Goal: Transaction & Acquisition: Purchase product/service

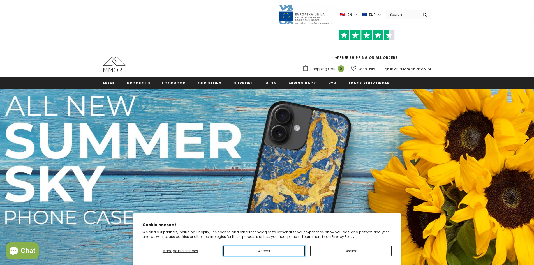
click at [282, 246] on button "Accept" at bounding box center [263, 251] width 81 height 10
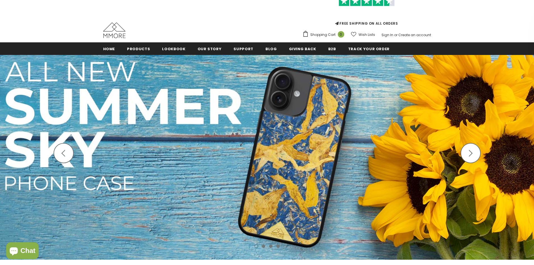
scroll to position [84, 0]
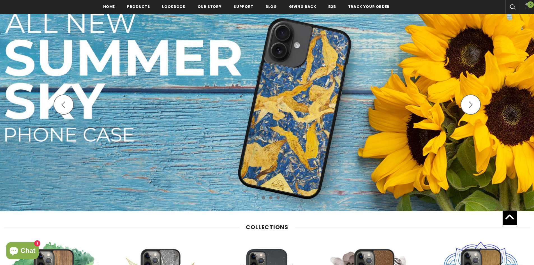
click at [473, 105] on icon "button" at bounding box center [470, 104] width 7 height 7
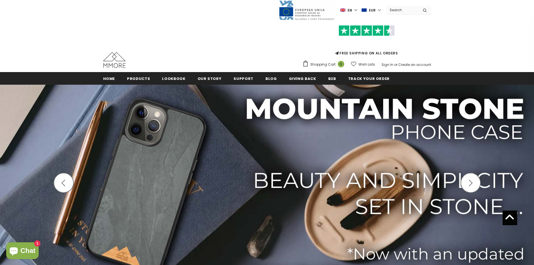
scroll to position [0, 0]
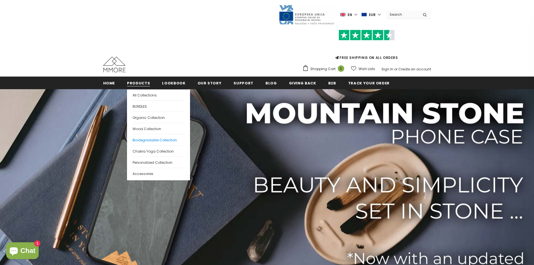
click at [149, 140] on span "Biodegradable Collection" at bounding box center [155, 140] width 44 height 5
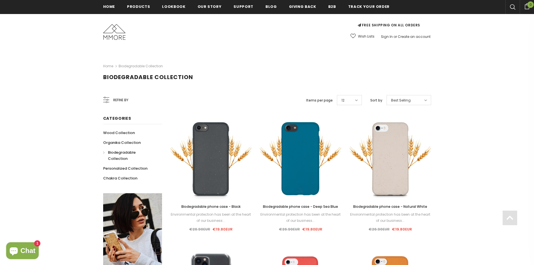
scroll to position [84, 0]
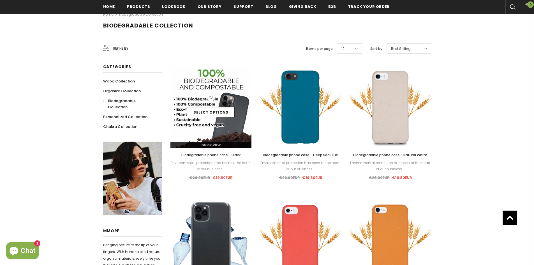
click at [201, 104] on div "Select options" at bounding box center [210, 107] width 81 height 27
click at [209, 84] on img at bounding box center [210, 106] width 81 height 81
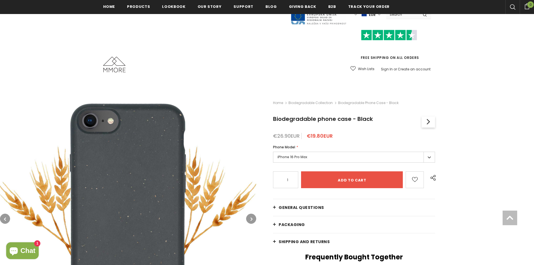
scroll to position [113, 0]
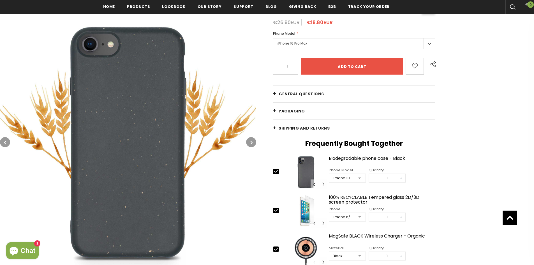
click at [285, 90] on link "General Questions" at bounding box center [354, 93] width 162 height 17
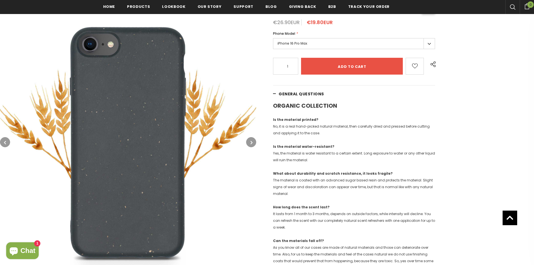
click at [286, 93] on span "General Questions" at bounding box center [301, 94] width 45 height 6
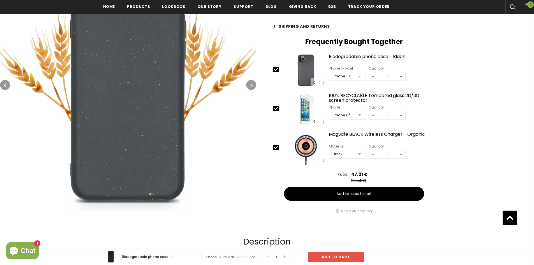
scroll to position [226, 0]
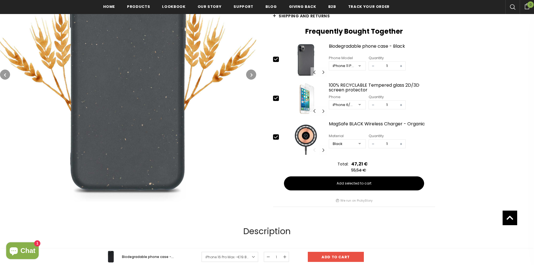
click at [250, 75] on button "button" at bounding box center [251, 74] width 10 height 10
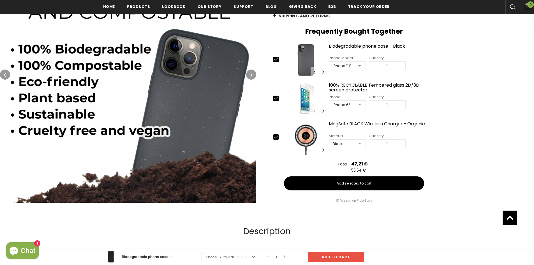
scroll to position [198, 0]
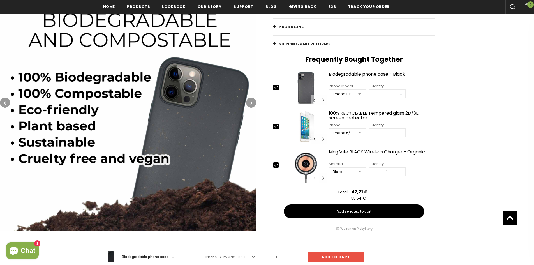
click at [252, 102] on icon "button" at bounding box center [252, 103] width 2 height 6
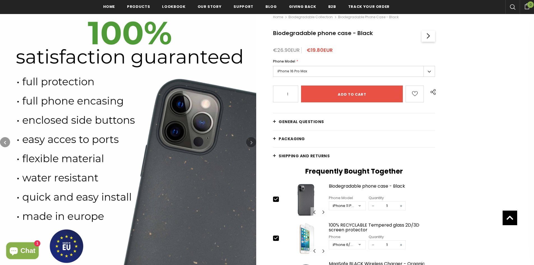
scroll to position [85, 0]
click at [251, 140] on icon "button" at bounding box center [252, 143] width 2 height 6
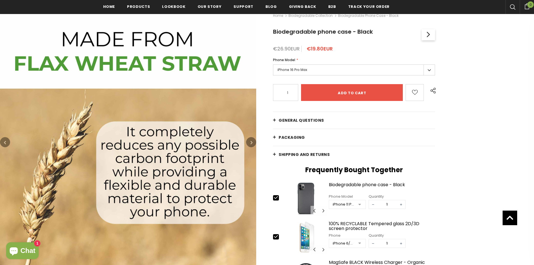
scroll to position [198, 0]
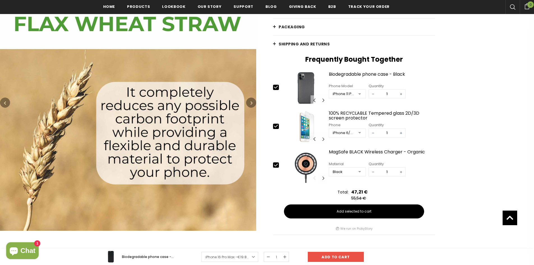
click at [251, 101] on icon "button" at bounding box center [252, 103] width 2 height 6
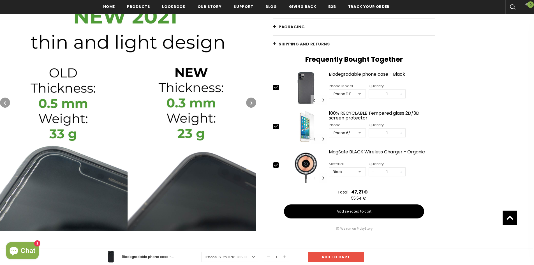
click at [251, 99] on button "button" at bounding box center [251, 103] width 10 height 10
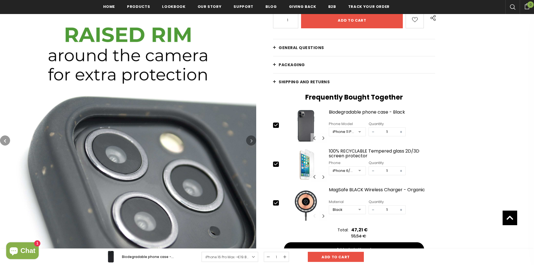
scroll to position [170, 0]
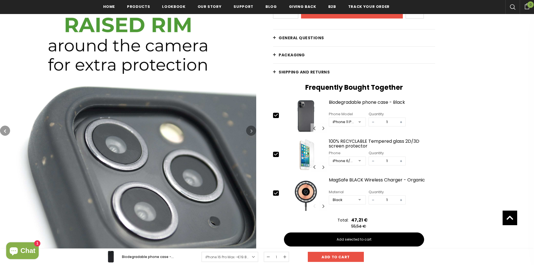
click at [251, 127] on button "button" at bounding box center [251, 131] width 10 height 10
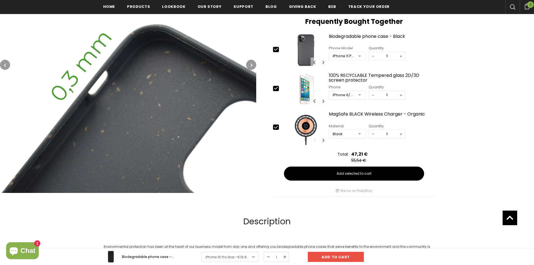
scroll to position [226, 0]
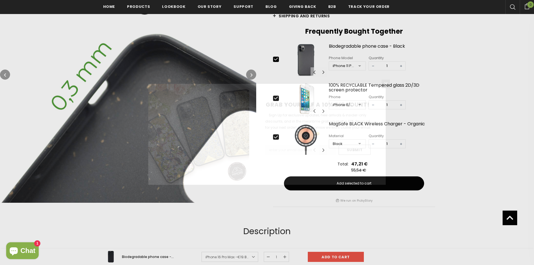
click at [252, 76] on div "GRAB YOURSELF A 10% DISCOUNT! Sign Up for exclusive updates, new arrivals & ins…" at bounding box center [267, 132] width 534 height 265
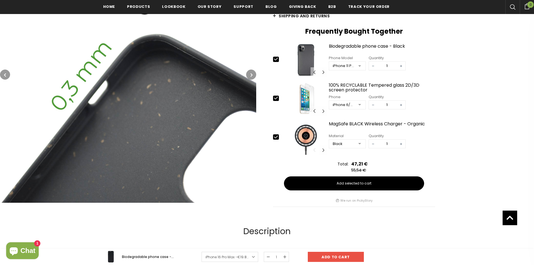
click at [251, 75] on icon "button" at bounding box center [252, 75] width 2 height 6
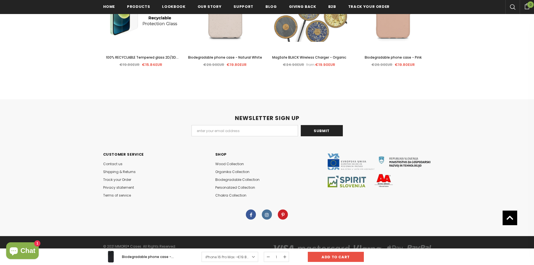
scroll to position [1196, 0]
